Goal: Information Seeking & Learning: Learn about a topic

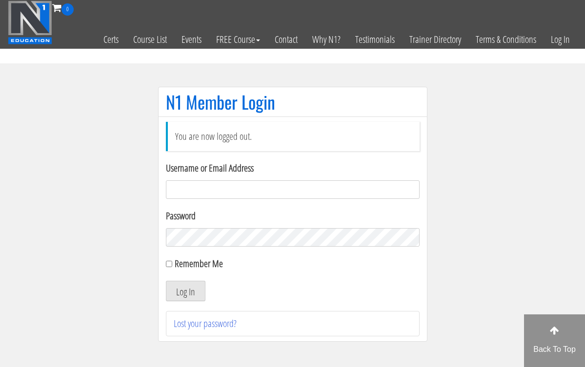
type input "[EMAIL_ADDRESS][DOMAIN_NAME]"
click at [185, 291] on button "Log In" at bounding box center [185, 291] width 39 height 20
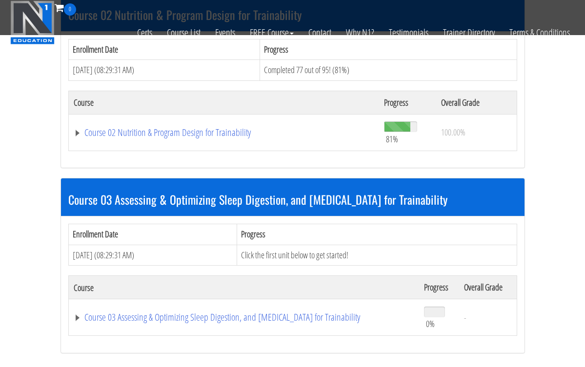
scroll to position [509, 0]
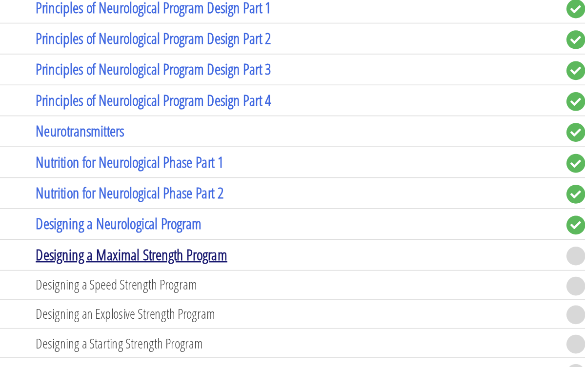
scroll to position [2133, 0]
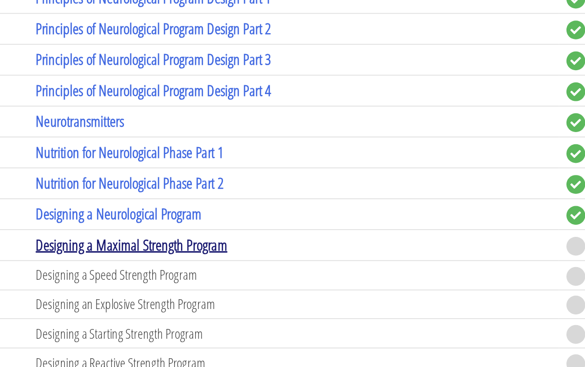
click at [153, 281] on link "Designing a Maximal Strength Program" at bounding box center [215, 287] width 124 height 13
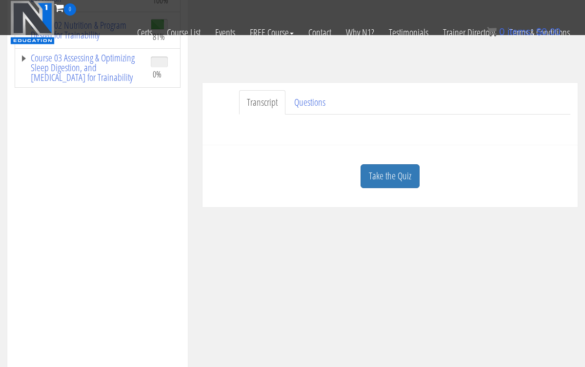
scroll to position [197, 0]
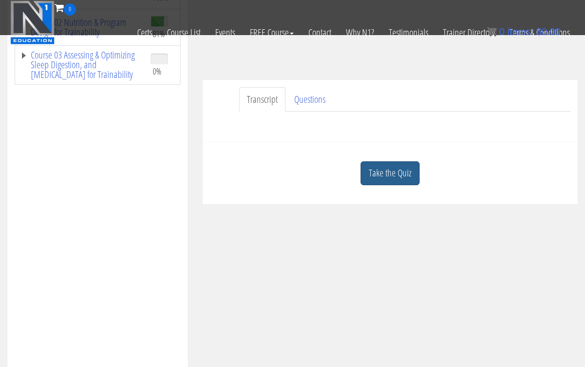
click at [384, 177] on link "Take the Quiz" at bounding box center [389, 173] width 59 height 24
click at [0, 0] on div "Designing a Maximal Strength Program You'll need to correctly answer at least 5…" at bounding box center [0, 0] width 0 height 0
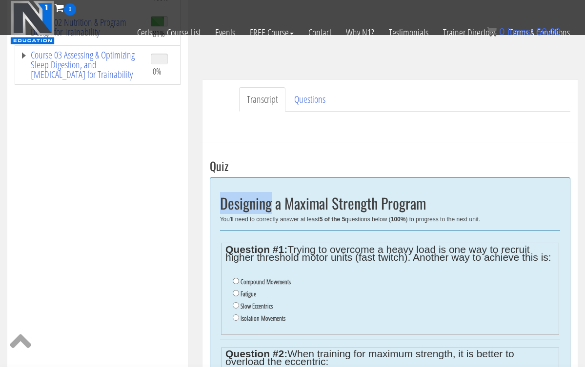
click at [237, 281] on input "Compound Movements" at bounding box center [236, 281] width 6 height 6
radio input "true"
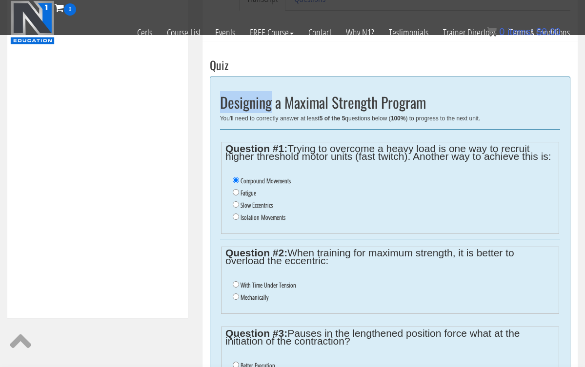
scroll to position [299, 0]
click at [236, 293] on input "Mechanically" at bounding box center [236, 296] width 6 height 6
radio input "true"
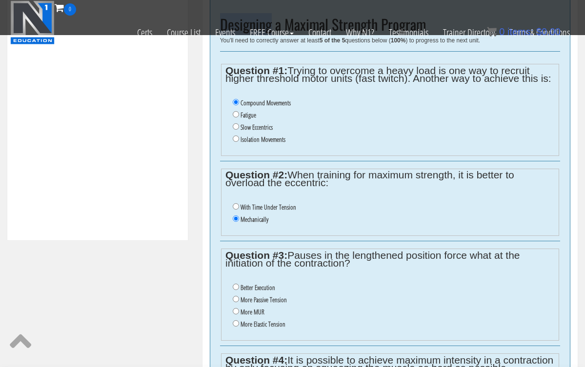
scroll to position [385, 0]
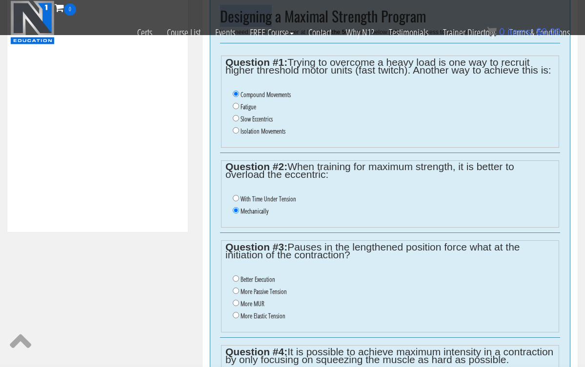
click at [236, 300] on input "More MUR" at bounding box center [236, 303] width 6 height 6
radio input "true"
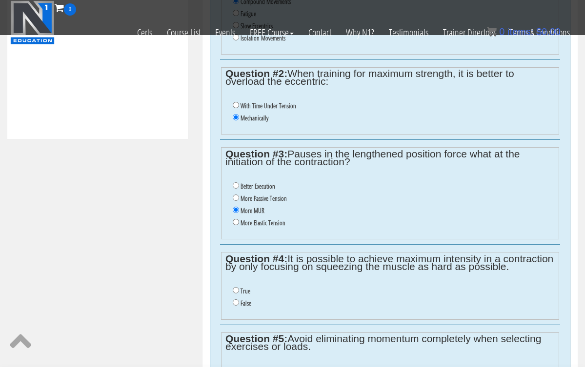
scroll to position [480, 0]
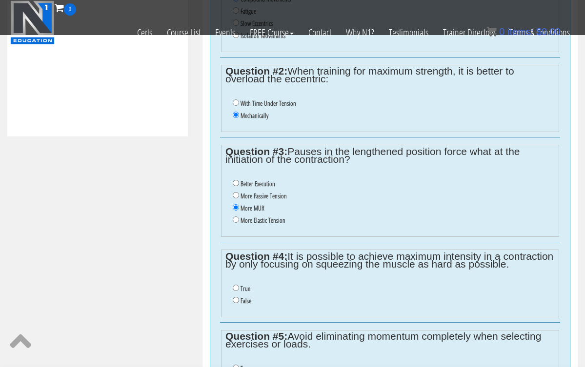
click at [234, 297] on input "False" at bounding box center [236, 300] width 6 height 6
radio input "true"
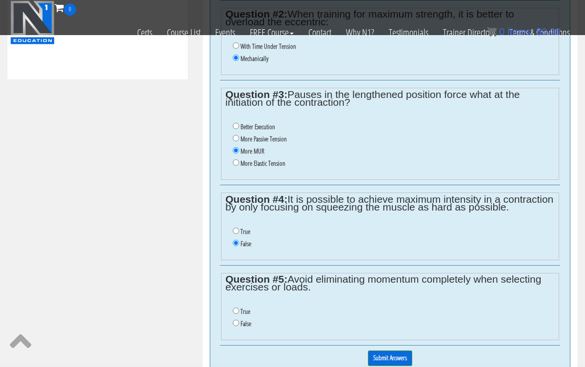
scroll to position [541, 0]
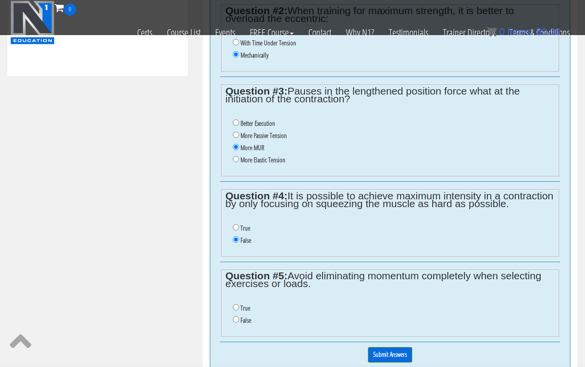
click at [237, 316] on input "False" at bounding box center [236, 319] width 6 height 6
radio input "true"
click at [378, 347] on input "Submit Answers" at bounding box center [390, 354] width 44 height 15
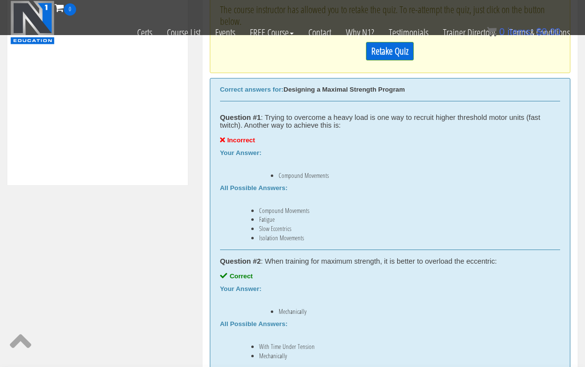
scroll to position [432, 0]
click at [366, 60] on link "Retake Quiz" at bounding box center [390, 50] width 48 height 19
click at [365, 60] on div "Retake Quiz" at bounding box center [390, 51] width 340 height 28
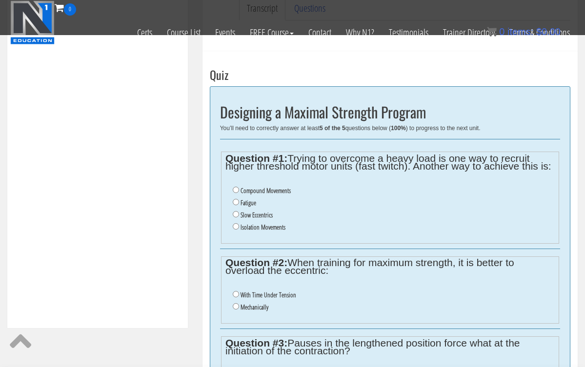
scroll to position [288, 0]
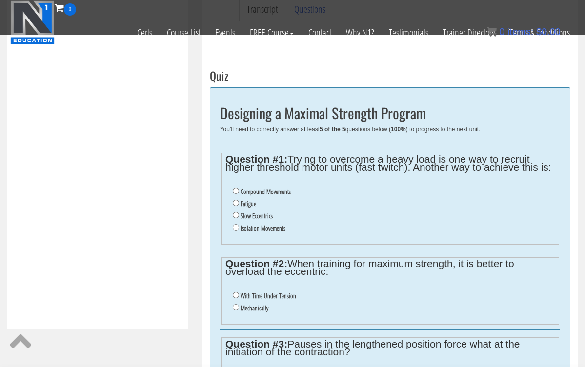
click at [235, 224] on input "Isolation Movements" at bounding box center [236, 227] width 6 height 6
radio input "true"
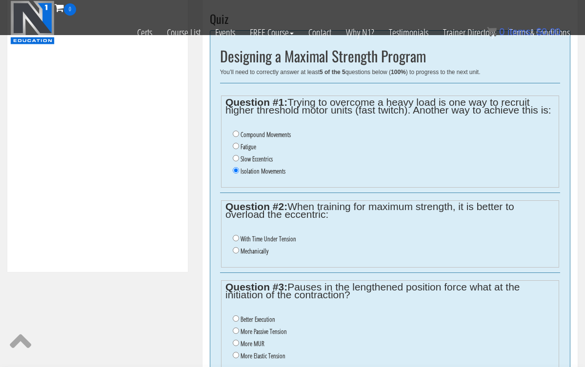
scroll to position [345, 0]
click at [235, 247] on input "Mechanically" at bounding box center [236, 250] width 6 height 6
radio input "true"
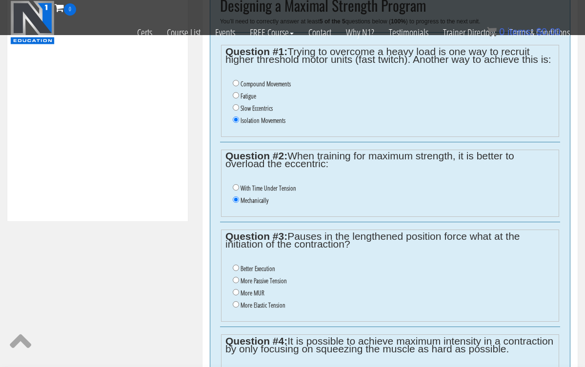
scroll to position [395, 0]
click at [236, 289] on input "More MUR" at bounding box center [236, 292] width 6 height 6
radio input "true"
click at [236, 289] on input "More MUR" at bounding box center [236, 292] width 6 height 6
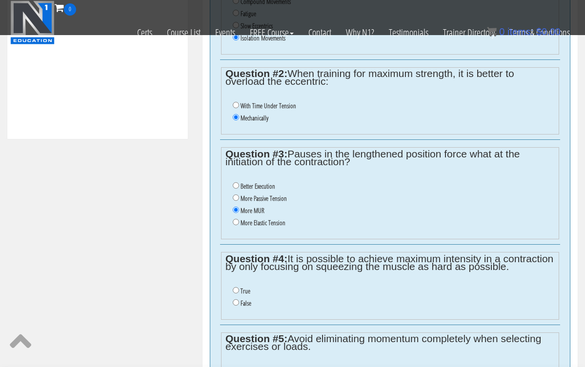
scroll to position [477, 0]
click at [236, 300] on input "False" at bounding box center [236, 303] width 6 height 6
radio input "true"
click at [236, 300] on input "False" at bounding box center [236, 303] width 6 height 6
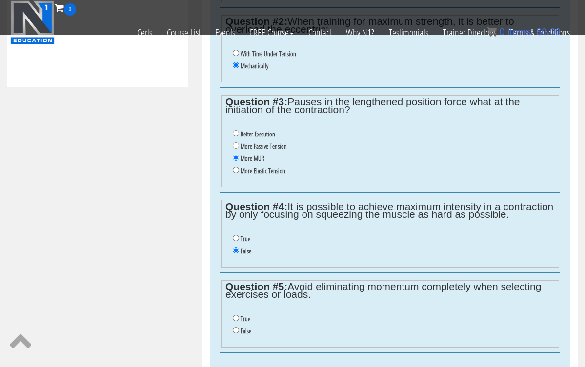
scroll to position [530, 0]
click at [235, 314] on input "True" at bounding box center [236, 317] width 6 height 6
radio input "true"
click at [0, 0] on img at bounding box center [0, 0] width 0 height 0
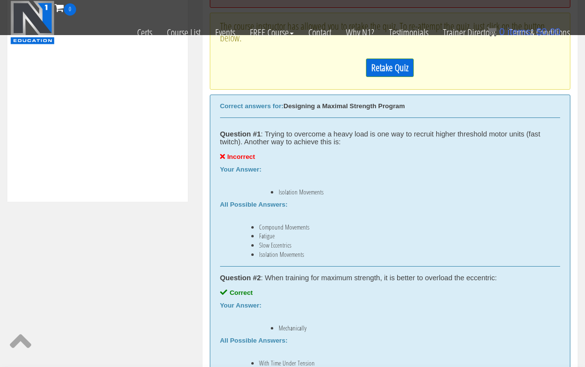
scroll to position [325, 0]
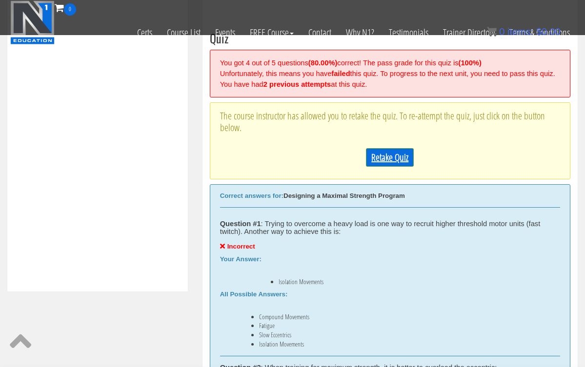
click at [391, 167] on link "Retake Quiz" at bounding box center [390, 157] width 48 height 19
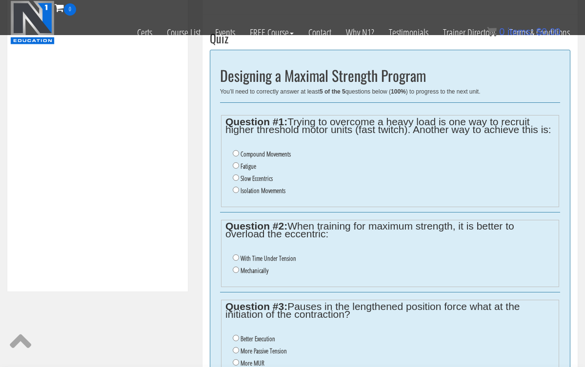
click at [237, 175] on input "Slow Eccentrics" at bounding box center [236, 178] width 6 height 6
radio input "true"
click at [236, 267] on input "Mechanically" at bounding box center [236, 270] width 6 height 6
radio input "true"
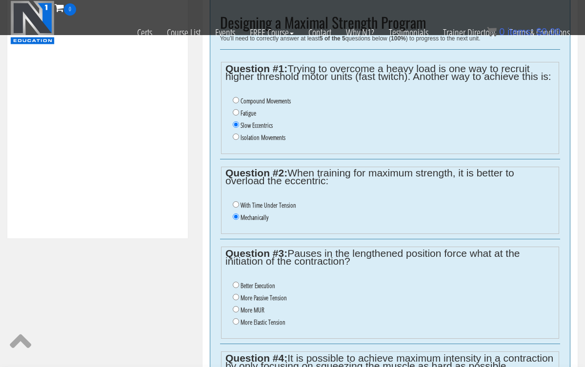
scroll to position [381, 0]
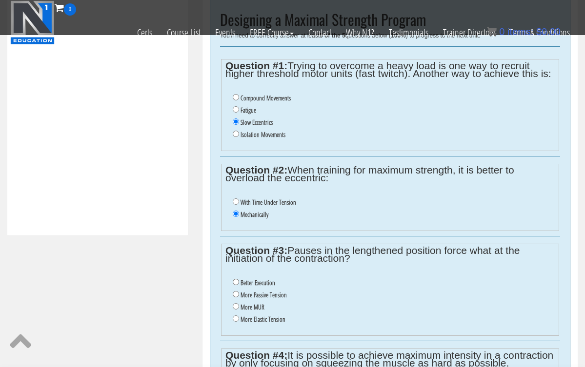
click at [236, 107] on input "Fatigue" at bounding box center [236, 109] width 6 height 6
radio input "true"
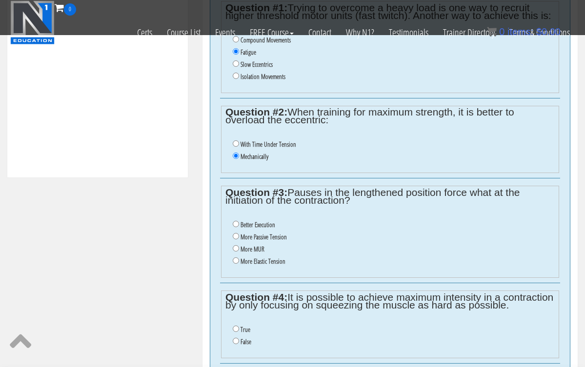
scroll to position [440, 0]
click at [236, 245] on input "More MUR" at bounding box center [236, 248] width 6 height 6
radio input "true"
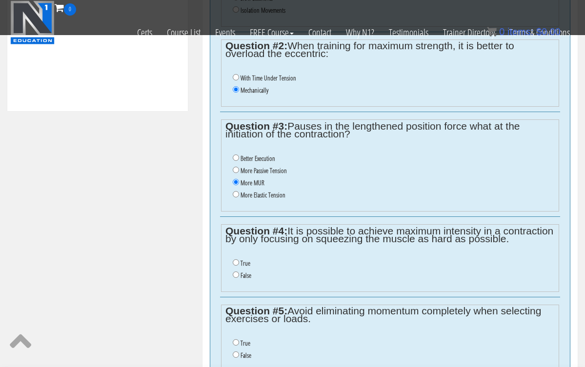
scroll to position [508, 0]
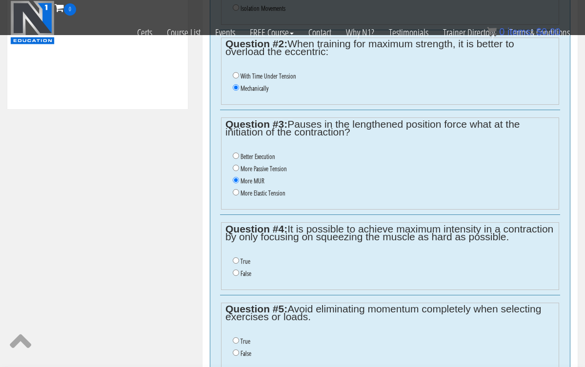
click at [236, 270] on input "False" at bounding box center [236, 273] width 6 height 6
radio input "true"
click at [236, 270] on input "False" at bounding box center [236, 273] width 6 height 6
click at [237, 337] on input "True" at bounding box center [236, 340] width 6 height 6
radio input "true"
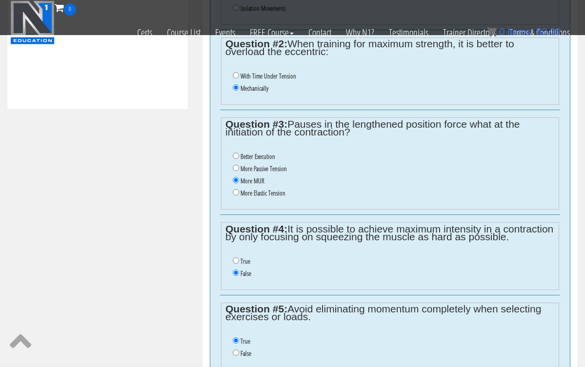
click at [237, 337] on input "True" at bounding box center [236, 340] width 6 height 6
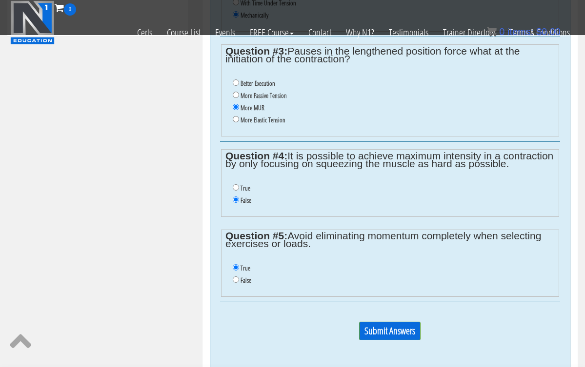
scroll to position [585, 0]
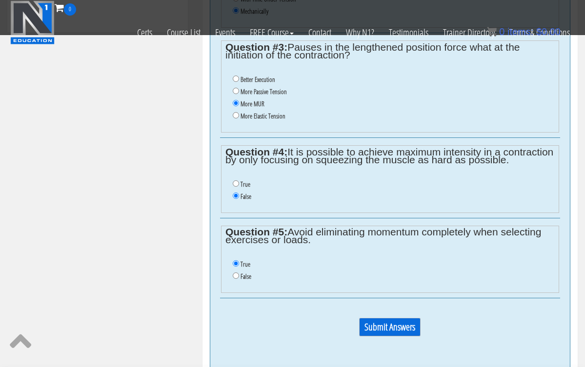
click at [377, 318] on input "Submit Answers" at bounding box center [389, 327] width 61 height 19
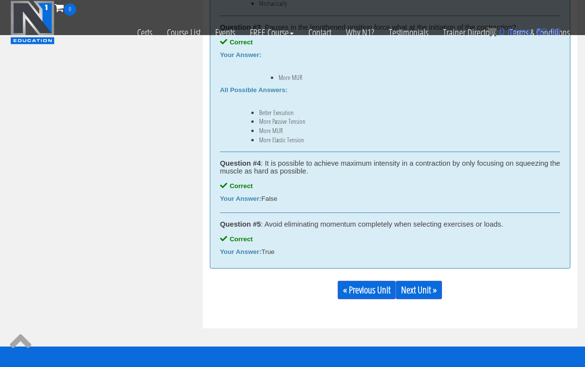
scroll to position [735, 0]
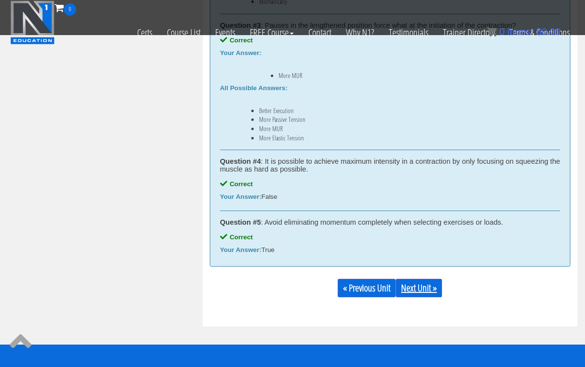
click at [413, 280] on link "Next Unit »" at bounding box center [418, 288] width 46 height 19
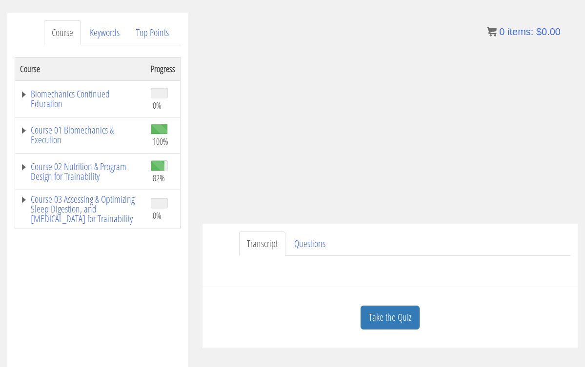
scroll to position [123, 0]
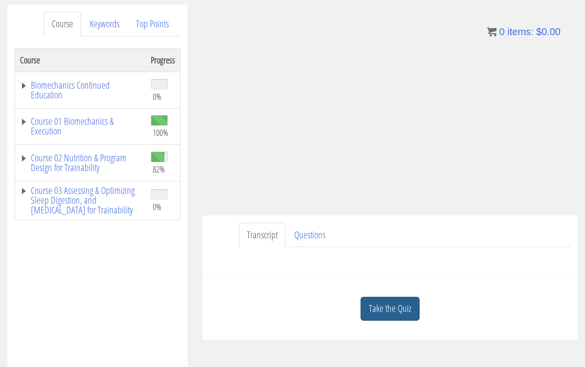
click at [410, 309] on link "Take the Quiz" at bounding box center [389, 309] width 59 height 24
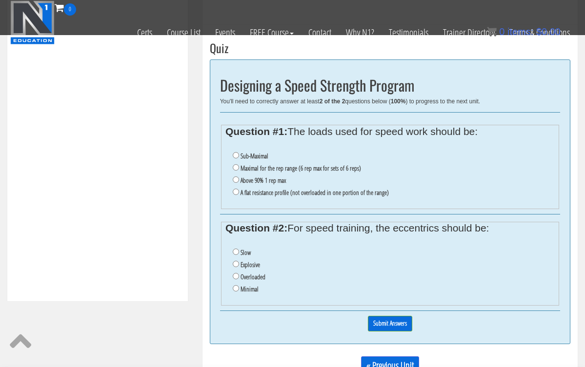
scroll to position [317, 0]
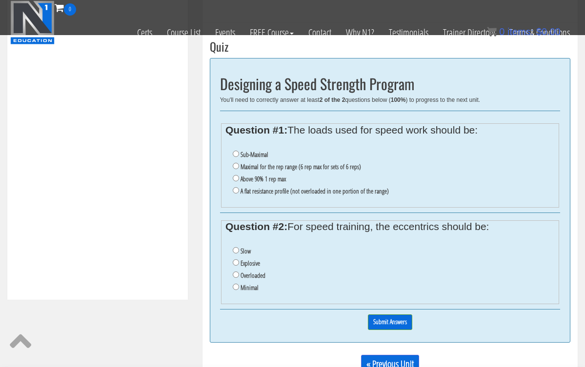
click at [234, 152] on input "Sub-Maximal" at bounding box center [236, 154] width 6 height 6
radio input "true"
click at [235, 284] on input "Minimal" at bounding box center [236, 287] width 6 height 6
radio input "true"
click at [384, 314] on input "Submit Answers" at bounding box center [390, 321] width 44 height 15
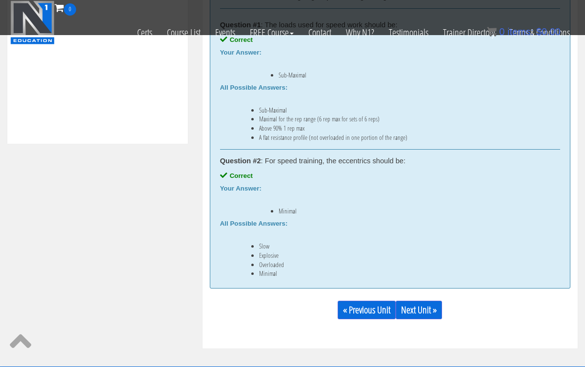
scroll to position [478, 0]
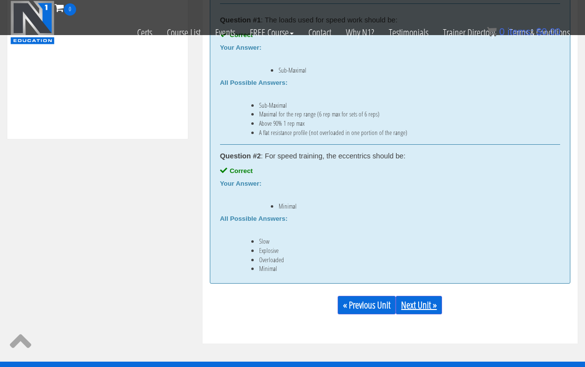
click at [414, 309] on link "Next Unit »" at bounding box center [418, 305] width 46 height 19
